Goal: Task Accomplishment & Management: Use online tool/utility

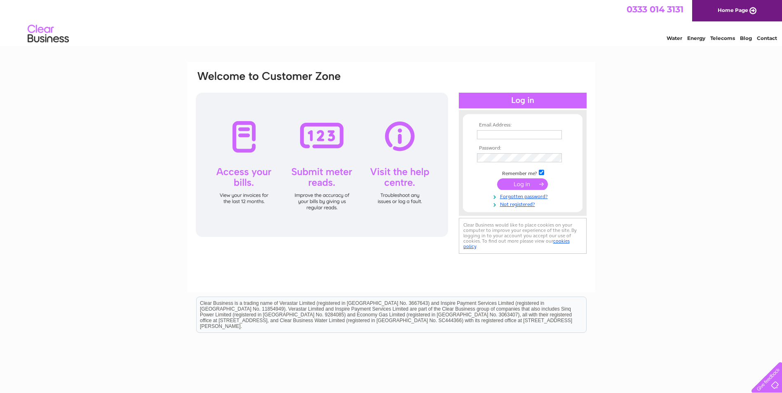
type input "[PERSON_NAME][EMAIL_ADDRESS][DOMAIN_NAME]"
click at [529, 183] on input "submit" at bounding box center [522, 184] width 51 height 12
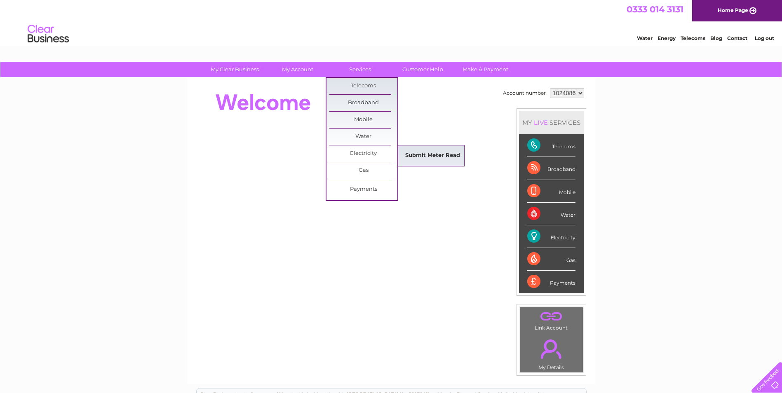
click at [432, 153] on link "Submit Meter Read" at bounding box center [433, 156] width 68 height 16
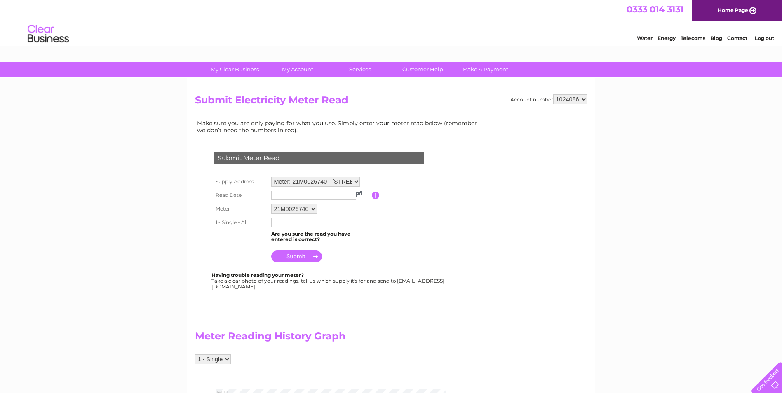
click at [359, 195] on img at bounding box center [359, 194] width 6 height 7
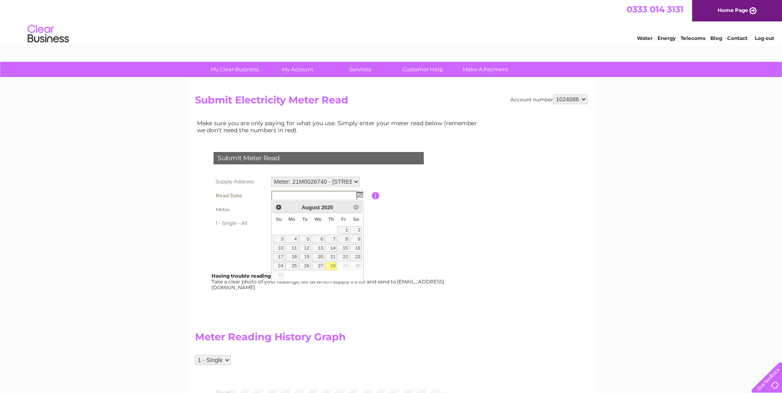
click at [333, 266] on link "28" at bounding box center [331, 266] width 12 height 8
type input "2025/08/28"
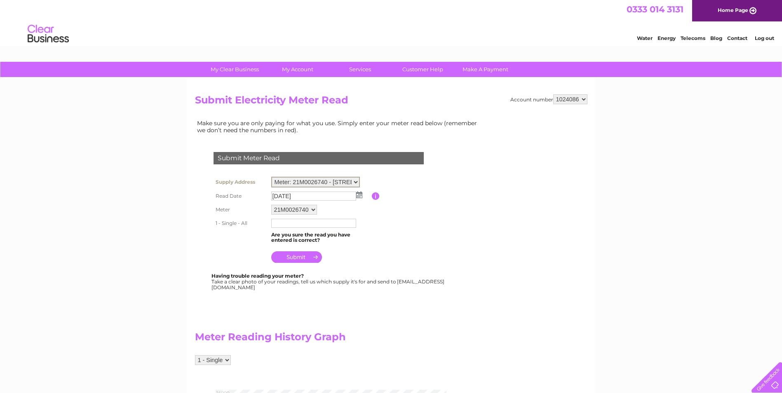
click at [315, 183] on select "Meter: 21M0026740 - [STREET_ADDRESS][DATE] Meter: E19UP01971 - [STREET_ADDRESS]…" at bounding box center [315, 182] width 89 height 11
click at [271, 177] on select "Meter: 21M0026740 - [STREET_ADDRESS][DATE] Meter: E19UP01971 - [STREET_ADDRESS]…" at bounding box center [315, 182] width 89 height 11
click at [295, 223] on input "text" at bounding box center [314, 223] width 86 height 10
type input "12828"
click at [307, 260] on input "submit" at bounding box center [296, 257] width 51 height 12
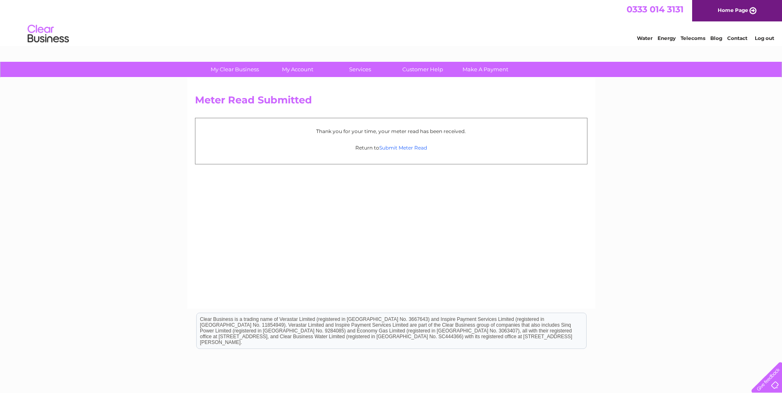
click at [416, 149] on link "Submit Meter Read" at bounding box center [403, 148] width 48 height 6
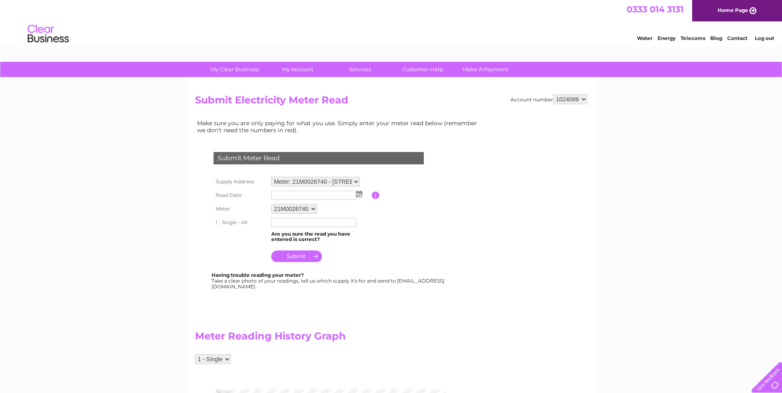
click at [330, 182] on select "Meter: 21M0026740 - [STREET_ADDRESS][DATE] Meter: E19UP01971 - [STREET_ADDRESS]…" at bounding box center [315, 182] width 89 height 10
select select "137087"
click at [271, 177] on select "Meter: 21M0026740 - [STREET_ADDRESS][DATE] Meter: E19UP01971 - [STREET_ADDRESS]…" at bounding box center [315, 182] width 89 height 11
click at [361, 194] on img at bounding box center [359, 194] width 6 height 7
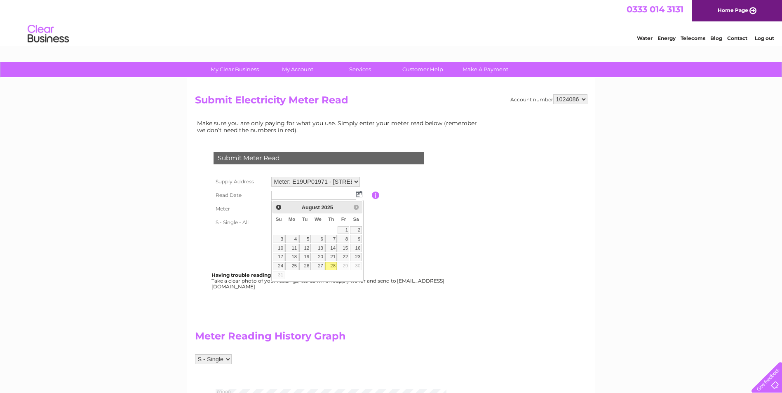
click at [333, 266] on link "28" at bounding box center [331, 266] width 12 height 8
type input "2025/08/28"
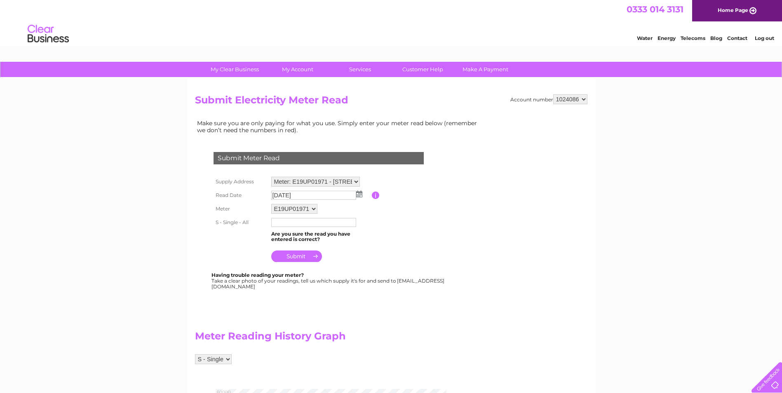
click at [300, 224] on input "text" at bounding box center [313, 222] width 85 height 9
type input "52959"
click at [298, 258] on input "submit" at bounding box center [296, 257] width 51 height 12
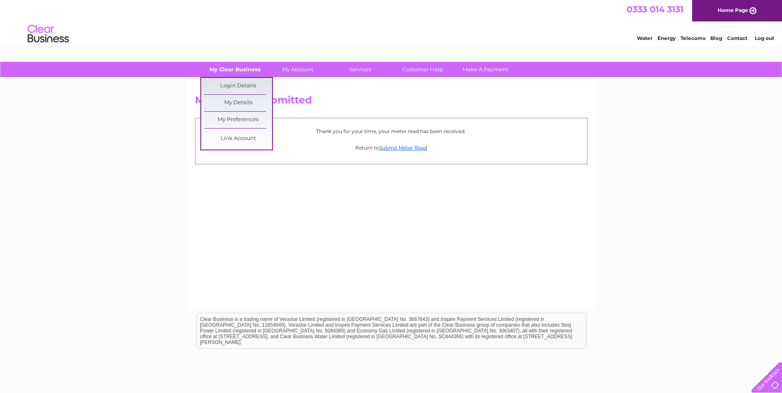
click at [242, 68] on link "My Clear Business" at bounding box center [235, 69] width 68 height 15
